Goal: Information Seeking & Learning: Learn about a topic

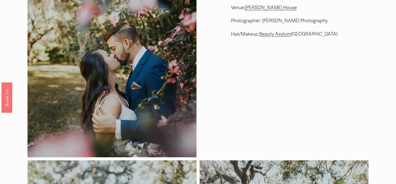
scroll to position [20, 0]
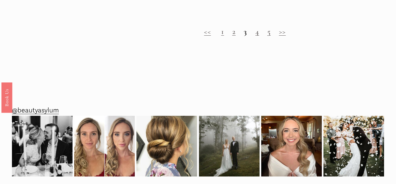
scroll to position [18, 0]
